Goal: Transaction & Acquisition: Purchase product/service

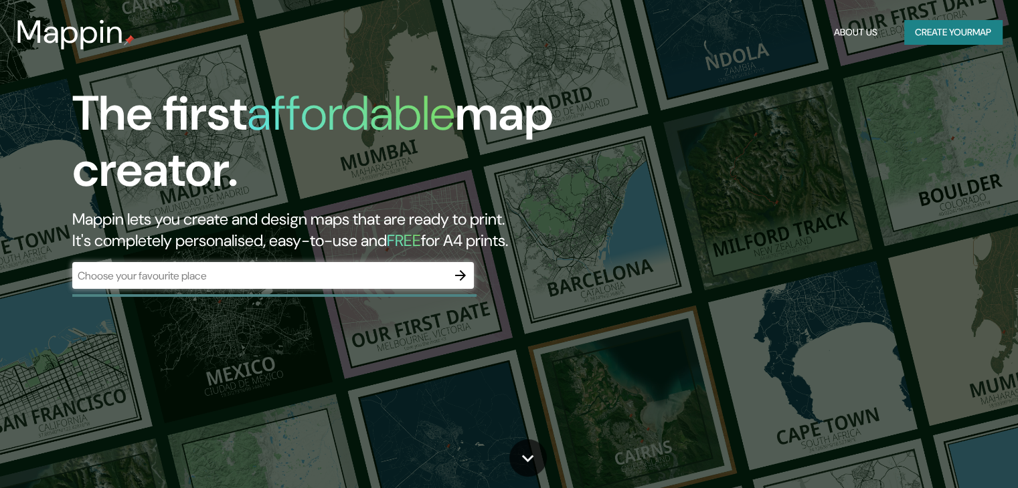
click at [348, 286] on div "​" at bounding box center [272, 275] width 401 height 27
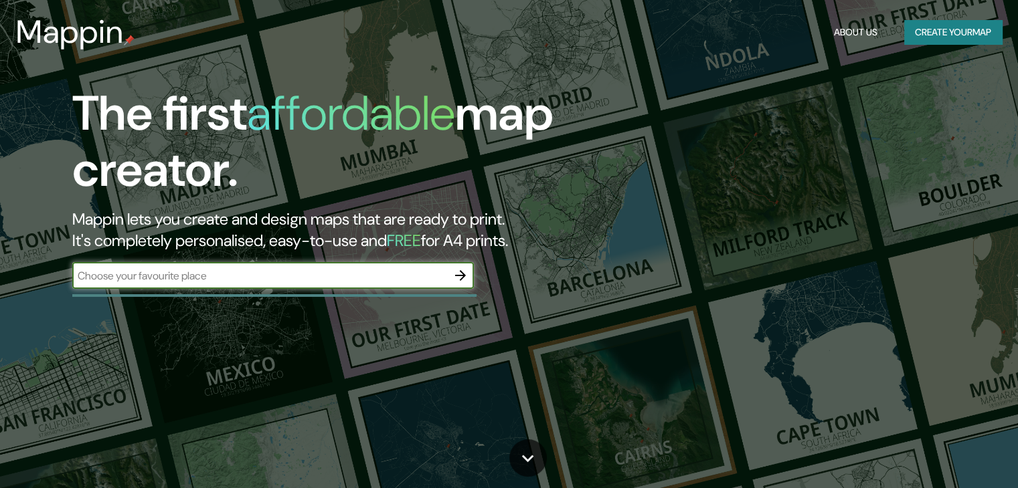
click at [347, 284] on div "​" at bounding box center [272, 275] width 401 height 27
click at [948, 29] on button "Create your map" at bounding box center [953, 32] width 98 height 25
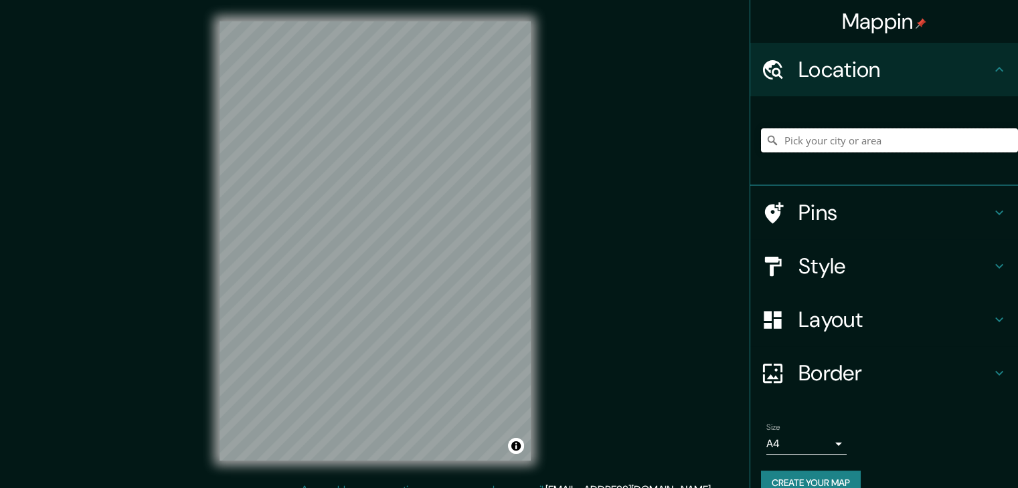
click at [851, 137] on input "Pick your city or area" at bounding box center [889, 140] width 257 height 24
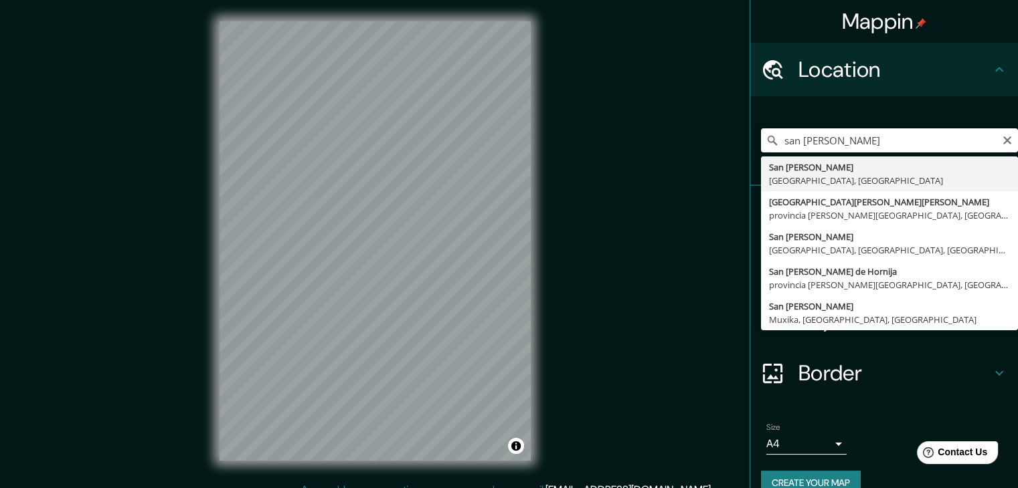
drag, startPoint x: 878, startPoint y: 140, endPoint x: 707, endPoint y: 155, distance: 171.9
click at [707, 155] on div "Mappin Location san roman San Román Provincia de Buenos Aires, Argentina San Ro…" at bounding box center [509, 252] width 1018 height 504
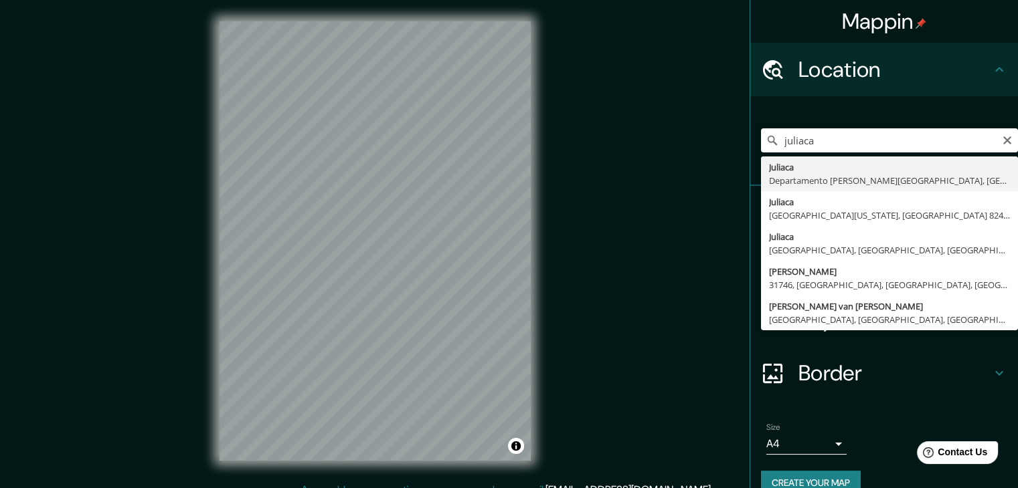
type input "Juliaca, Departamento de Puno, Perú"
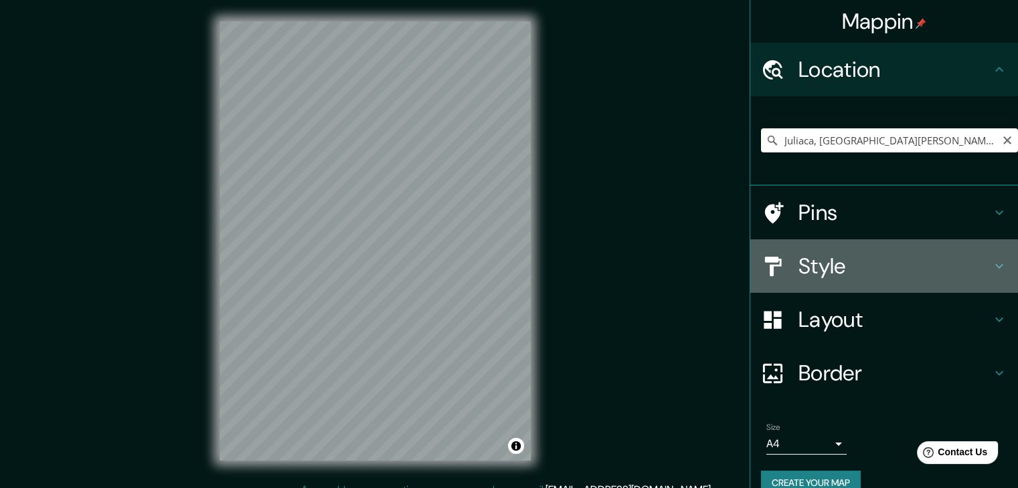
click at [871, 273] on h4 "Style" at bounding box center [894, 266] width 193 height 27
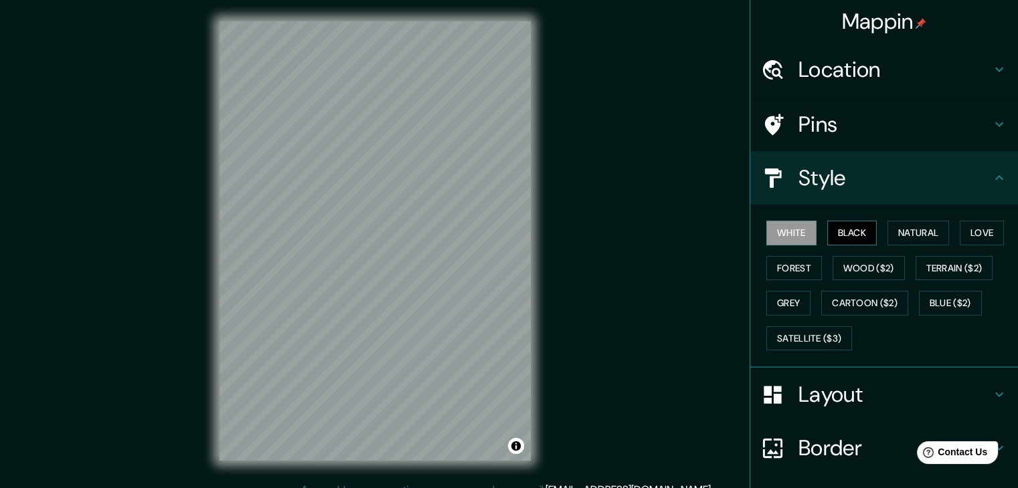
click at [848, 234] on button "Black" at bounding box center [852, 233] width 50 height 25
click at [824, 386] on h4 "Layout" at bounding box center [894, 394] width 193 height 27
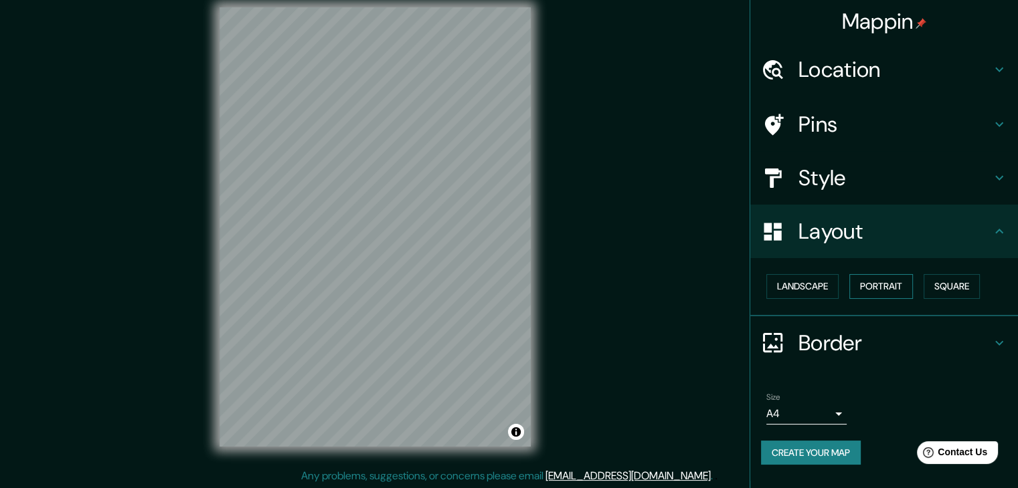
scroll to position [15, 0]
click at [836, 417] on body "Mappin Location Juliaca, Departamento de Puno, Perú Pins Style Layout Landscape…" at bounding box center [509, 229] width 1018 height 488
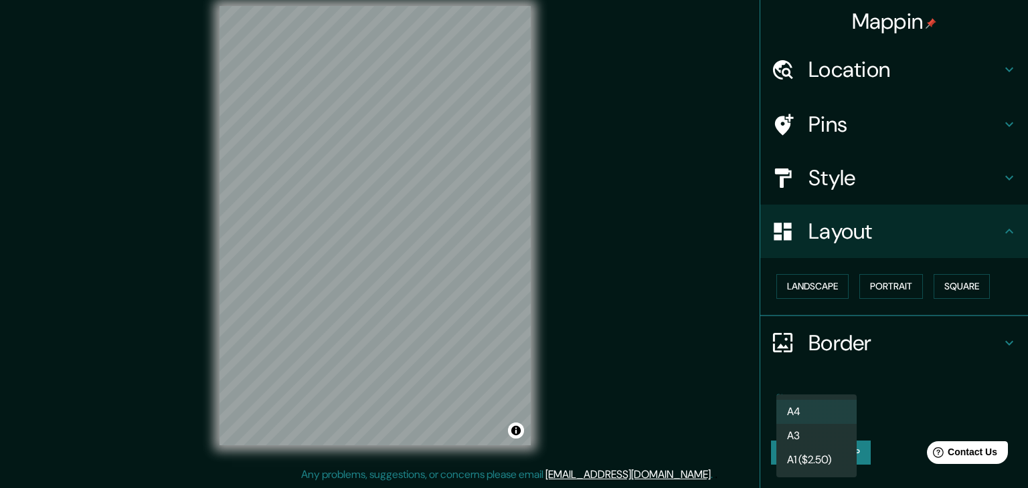
click at [834, 410] on li "A4" at bounding box center [816, 412] width 80 height 24
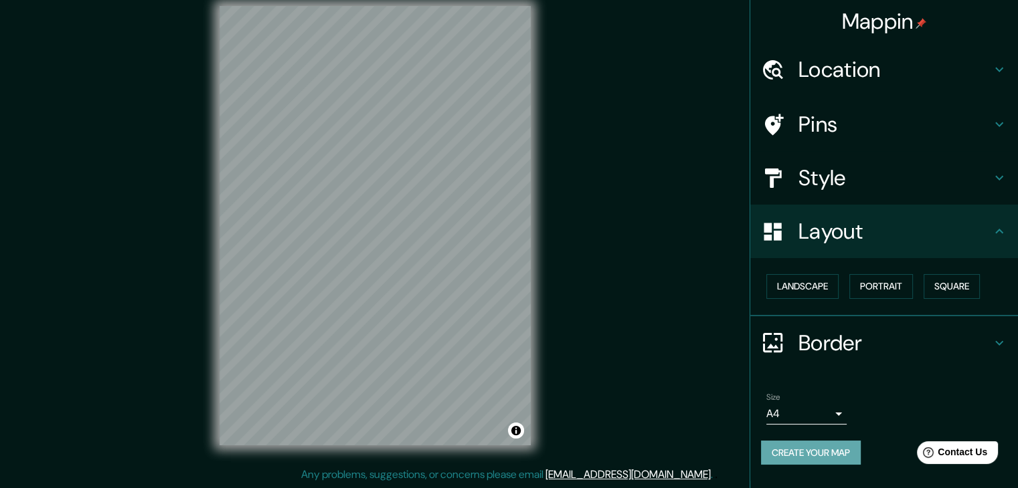
click at [832, 456] on button "Create your map" at bounding box center [811, 453] width 100 height 25
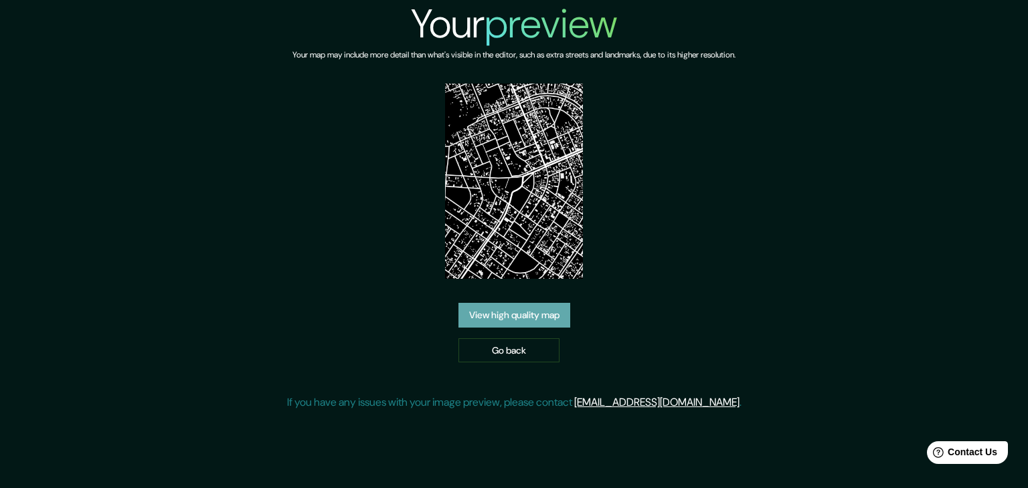
click at [530, 317] on link "View high quality map" at bounding box center [514, 315] width 112 height 25
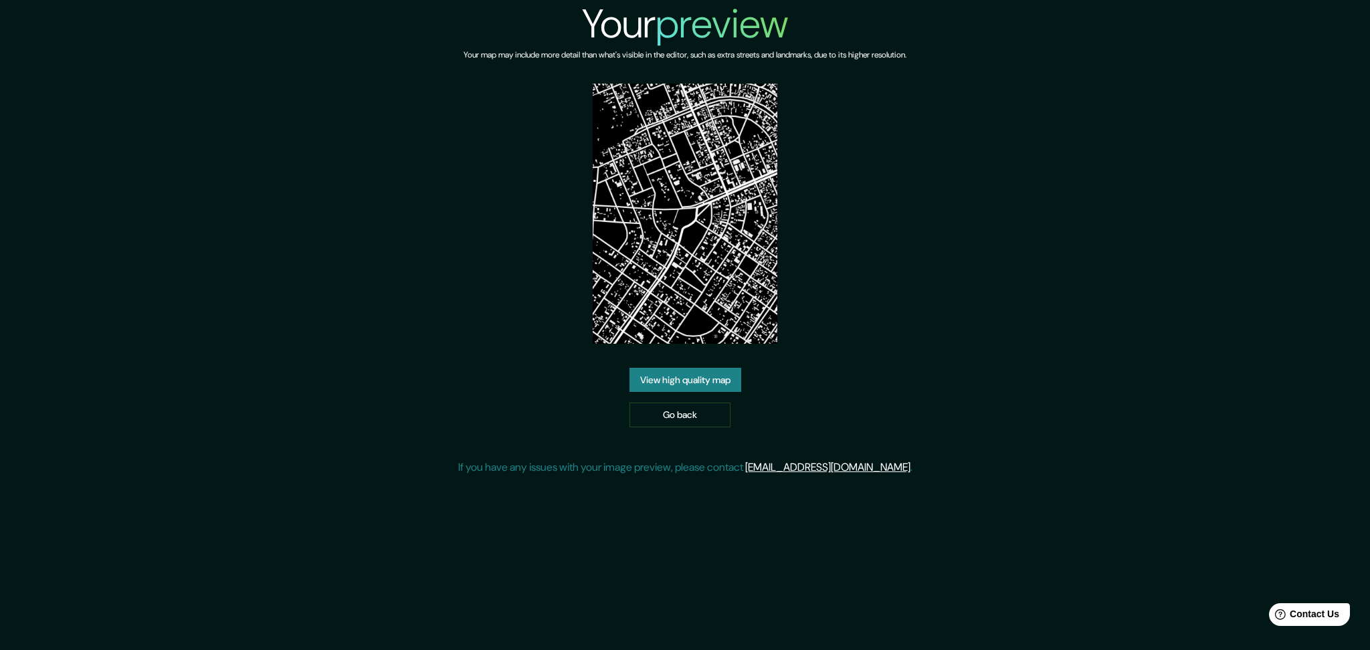
click at [1027, 263] on div "Your preview Your map may include more detail than what's visible in the editor…" at bounding box center [685, 243] width 1370 height 486
